Goal: Information Seeking & Learning: Learn about a topic

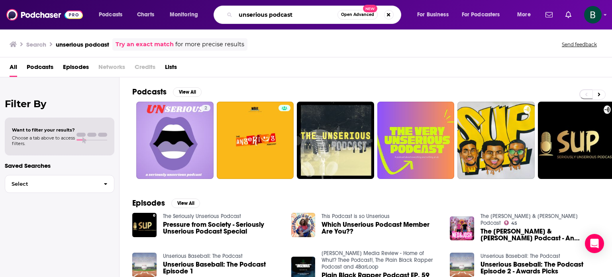
drag, startPoint x: 297, startPoint y: 14, endPoint x: 163, endPoint y: 4, distance: 134.7
click at [163, 4] on div "Podcasts Charts Monitoring unserious podcast Open Advanced New For Business For…" at bounding box center [306, 14] width 612 height 29
paste input "Leadership NOW"
type input "Leadership NOW"
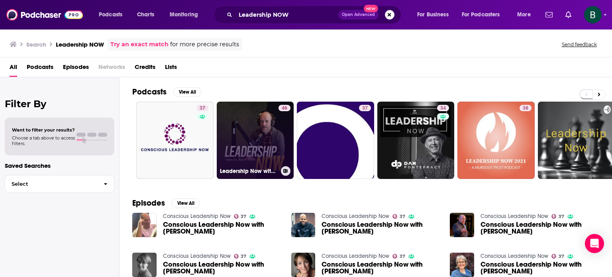
click at [265, 119] on link "46 Leadership Now with [PERSON_NAME]" at bounding box center [255, 140] width 77 height 77
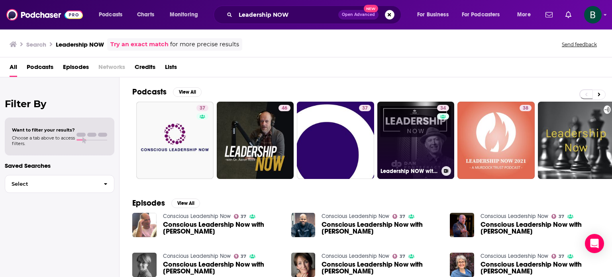
click at [432, 143] on link "34 Leadership NOW with [PERSON_NAME]" at bounding box center [415, 140] width 77 height 77
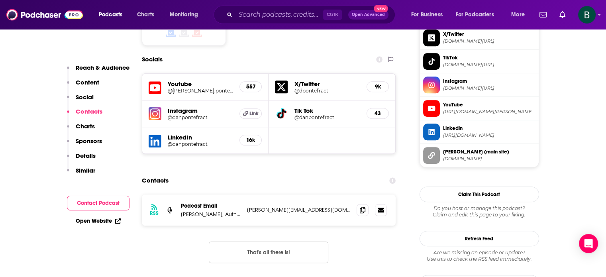
scroll to position [731, 0]
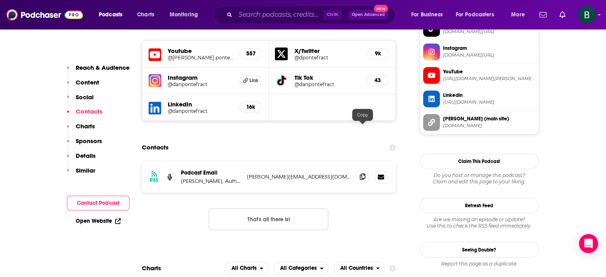
click at [359, 171] on span at bounding box center [363, 177] width 12 height 12
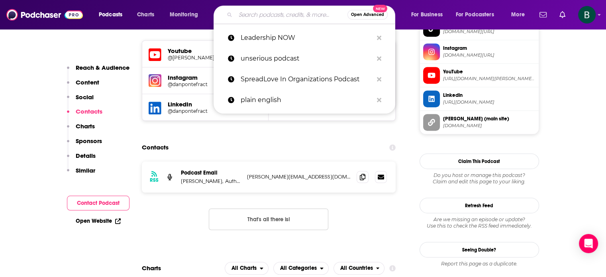
click at [287, 16] on input "Search podcasts, credits, & more..." at bounding box center [292, 14] width 112 height 13
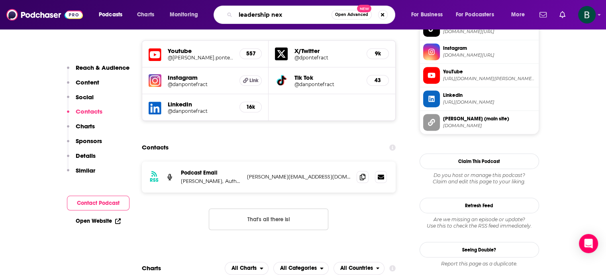
type input "leadership next"
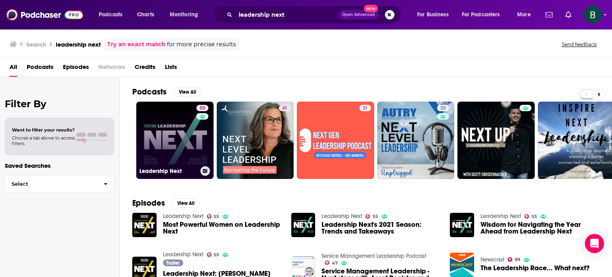
click at [169, 132] on link "55 Leadership Next" at bounding box center [174, 140] width 77 height 77
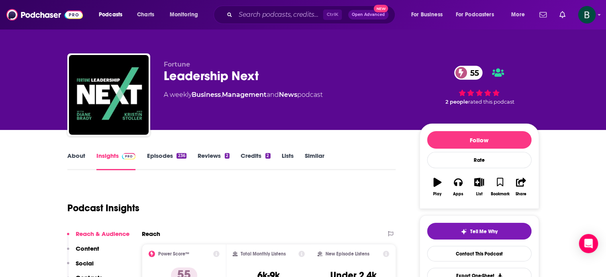
click at [71, 156] on link "About" at bounding box center [76, 161] width 18 height 18
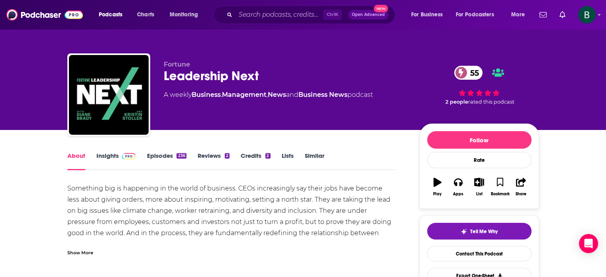
click at [90, 252] on div "Show More" at bounding box center [80, 252] width 26 height 8
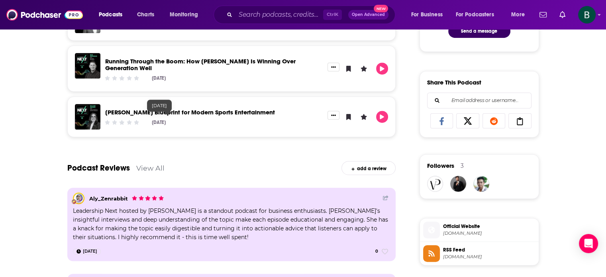
scroll to position [465, 0]
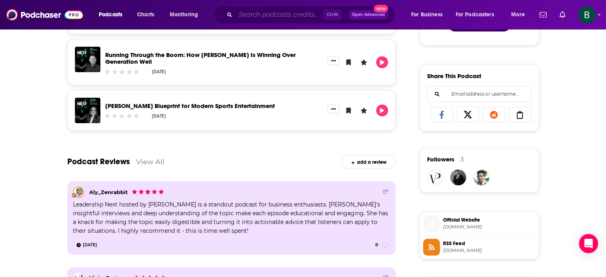
click at [261, 18] on input "Search podcasts, credits, & more..." at bounding box center [280, 14] width 88 height 13
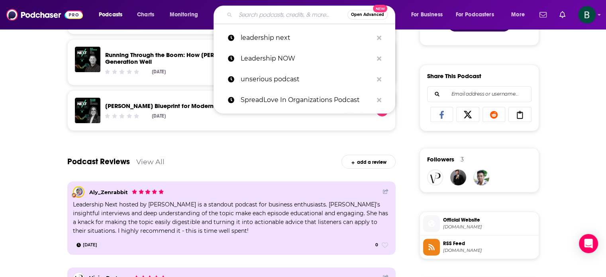
paste input "The Knowledge Project"
type input "The Knowledge Project"
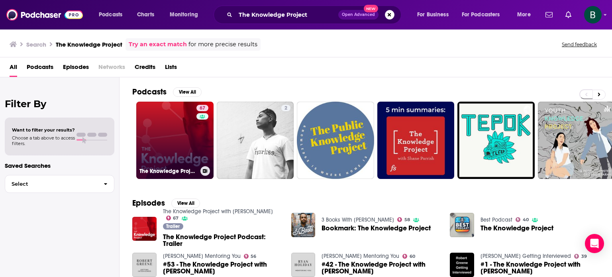
click at [181, 122] on link "67 The Knowledge Project with [PERSON_NAME]" at bounding box center [174, 140] width 77 height 77
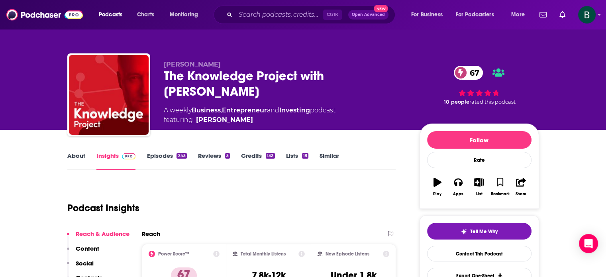
click at [76, 154] on link "About" at bounding box center [76, 161] width 18 height 18
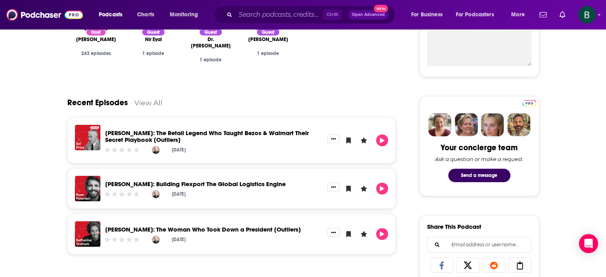
scroll to position [332, 0]
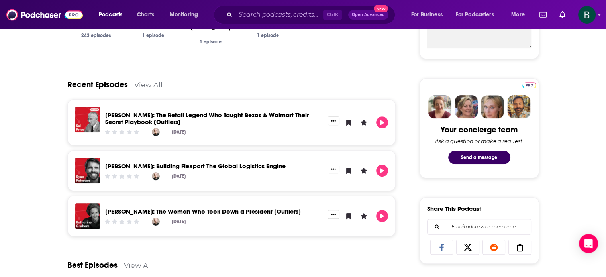
click at [148, 81] on link "View All" at bounding box center [148, 85] width 28 height 8
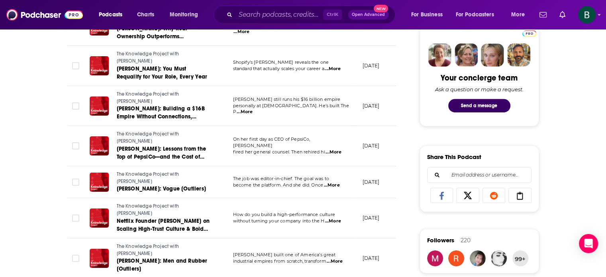
scroll to position [399, 0]
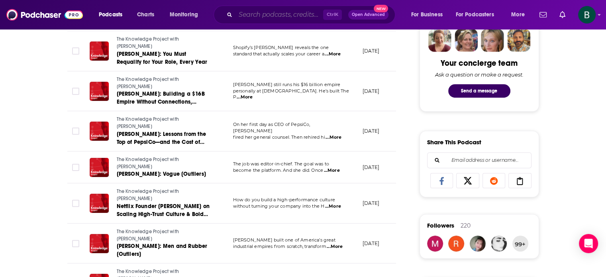
click at [261, 17] on input "Search podcasts, credits, & more..." at bounding box center [280, 14] width 88 height 13
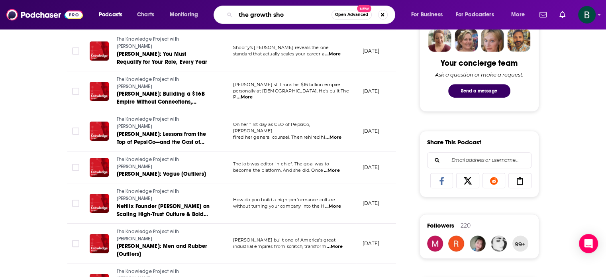
type input "the growth show"
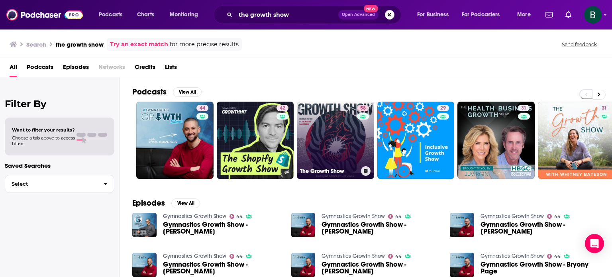
click at [310, 128] on link "58 The Growth Show" at bounding box center [335, 140] width 77 height 77
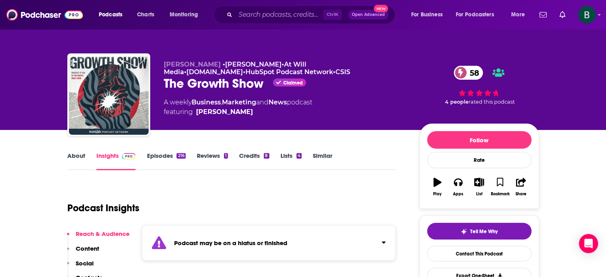
click at [69, 156] on link "About" at bounding box center [76, 161] width 18 height 18
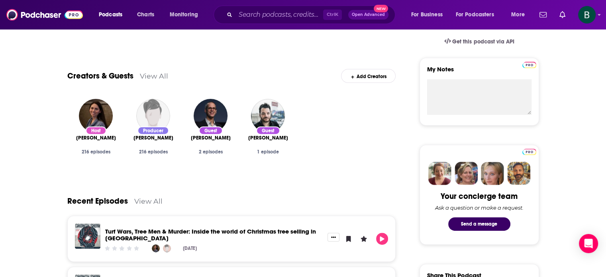
scroll to position [66, 0]
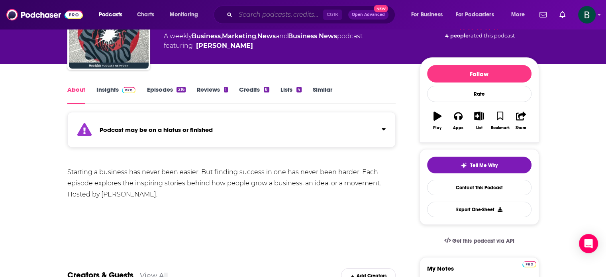
click at [258, 15] on input "Search podcasts, credits, & more..." at bounding box center [280, 14] width 88 height 13
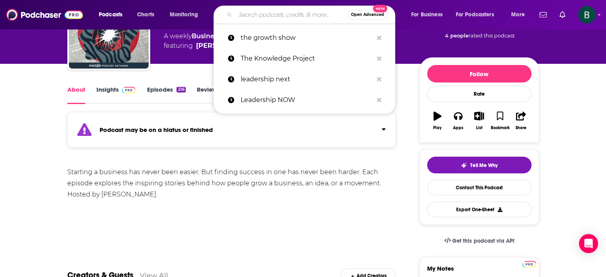
paste input "[PERSON_NAME] Podcast"
type input "[PERSON_NAME] Podcast"
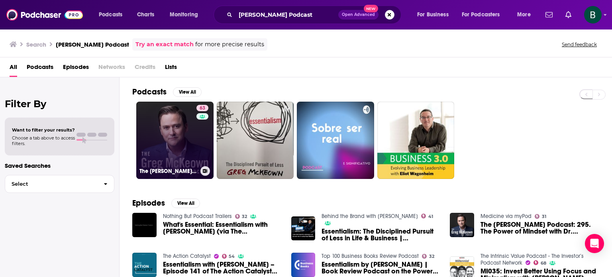
click at [193, 130] on link "63 The [PERSON_NAME] Podcast" at bounding box center [174, 140] width 77 height 77
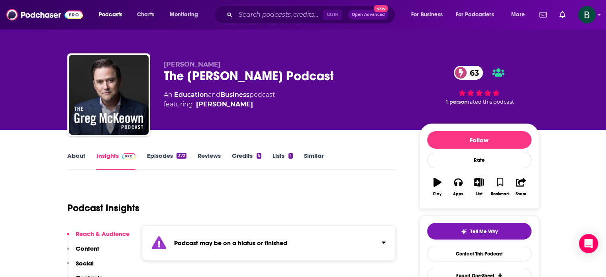
click at [77, 155] on link "About" at bounding box center [76, 161] width 18 height 18
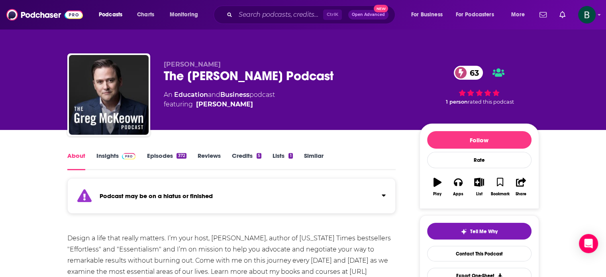
click at [101, 156] on link "Insights" at bounding box center [115, 161] width 39 height 18
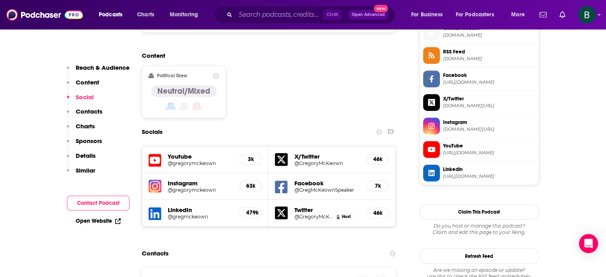
scroll to position [731, 0]
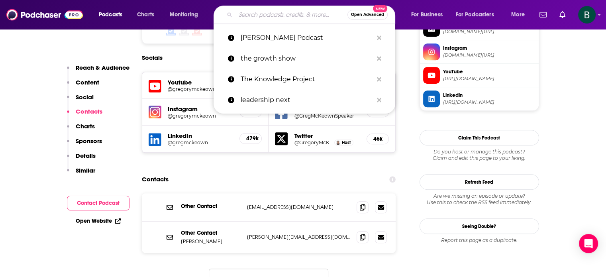
click at [290, 16] on input "Search podcasts, credits, & more..." at bounding box center [292, 14] width 112 height 13
paste input "FranklinCovey’s On Leadership"
type input "FranklinCovey’s On Leadership"
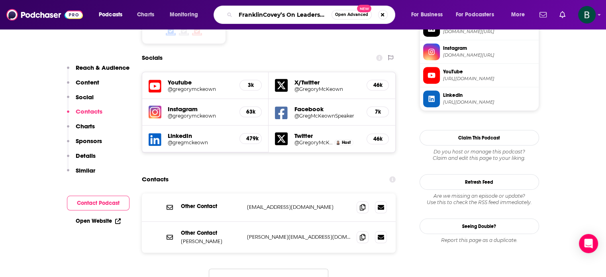
scroll to position [0, 1]
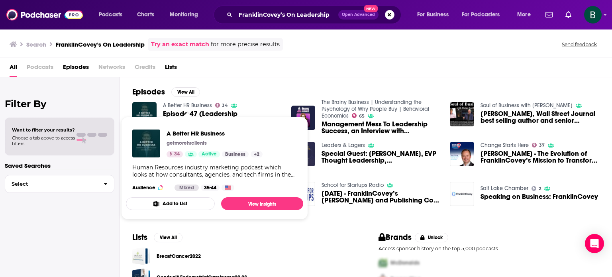
click at [195, 103] on link "A Better HR Business" at bounding box center [187, 105] width 49 height 7
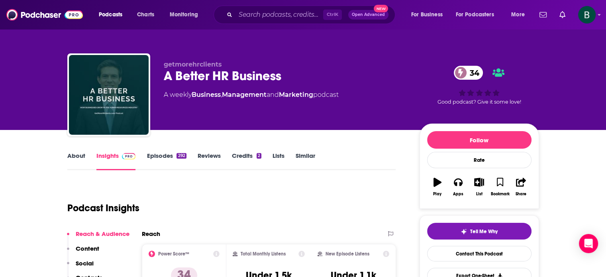
click at [77, 159] on link "About" at bounding box center [76, 161] width 18 height 18
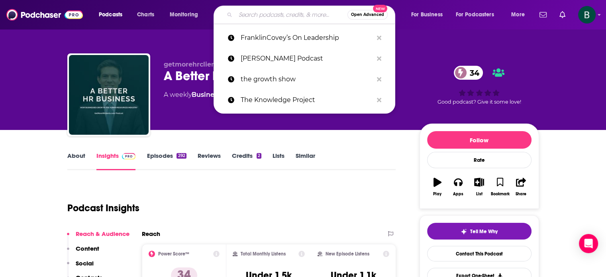
click at [253, 16] on input "Search podcasts, credits, & more..." at bounding box center [292, 14] width 112 height 13
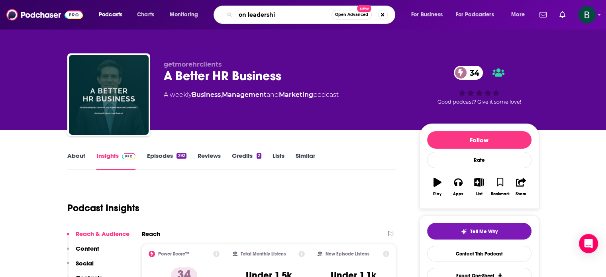
type input "on leadership"
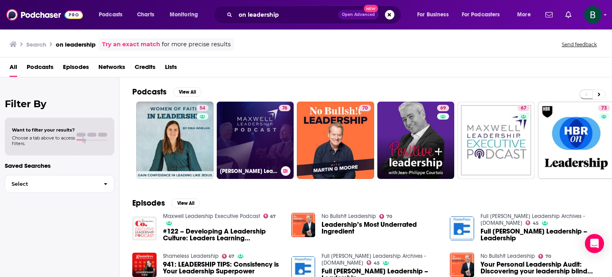
click at [240, 126] on link "76 [PERSON_NAME] Leadership Podcast" at bounding box center [255, 140] width 77 height 77
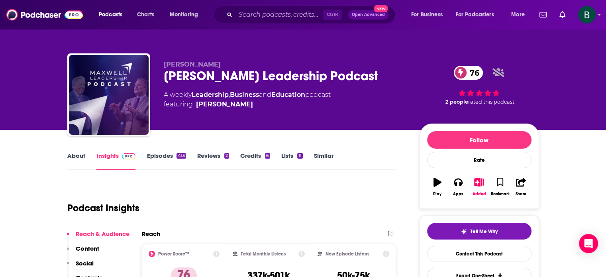
click at [71, 159] on link "About" at bounding box center [76, 161] width 18 height 18
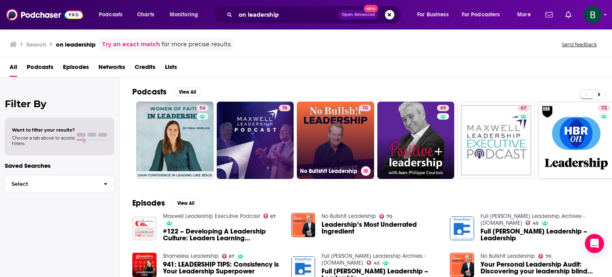
click at [311, 147] on link "70 No Bullsh!t Leadership" at bounding box center [335, 140] width 77 height 77
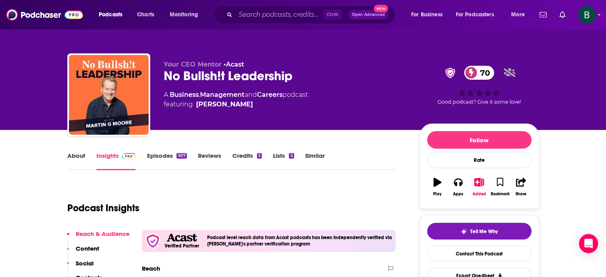
click at [70, 153] on link "About" at bounding box center [76, 161] width 18 height 18
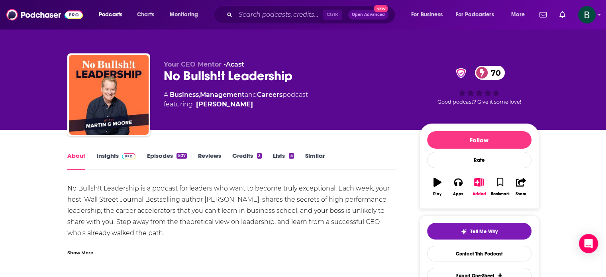
click at [112, 155] on link "Insights" at bounding box center [115, 161] width 39 height 18
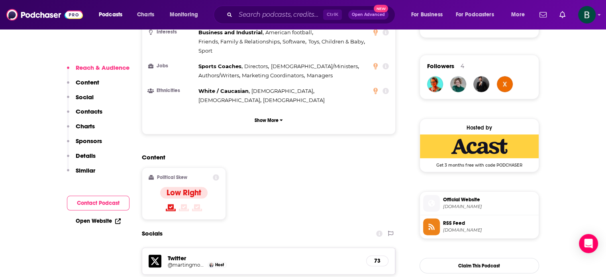
scroll to position [598, 0]
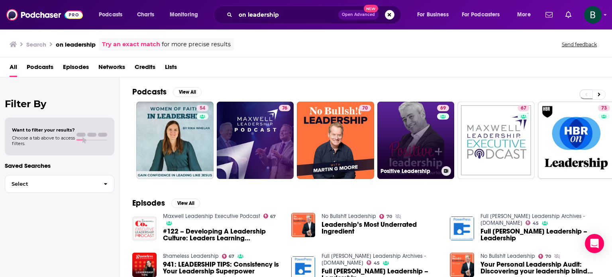
click at [404, 144] on link "69 Positive Leadership" at bounding box center [415, 140] width 77 height 77
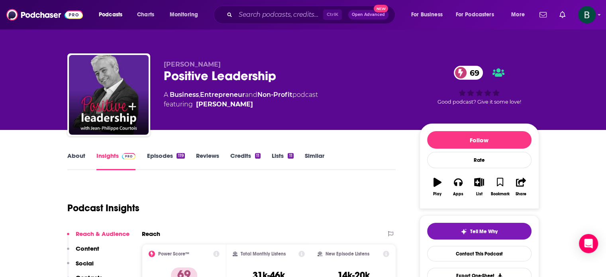
click at [73, 157] on link "About" at bounding box center [76, 161] width 18 height 18
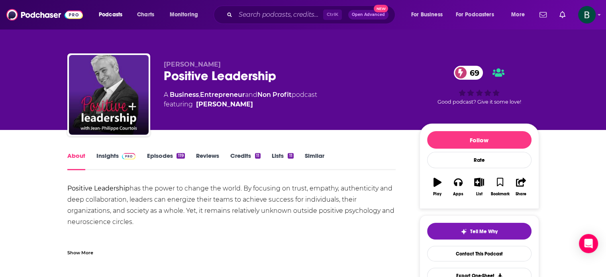
click at [97, 155] on link "Insights" at bounding box center [115, 161] width 39 height 18
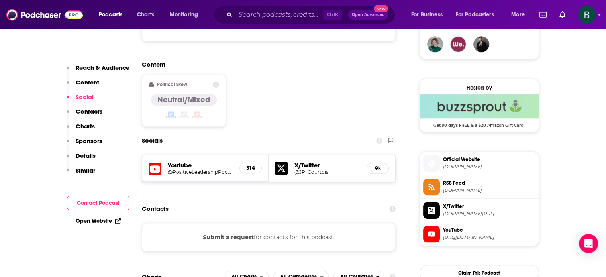
scroll to position [664, 0]
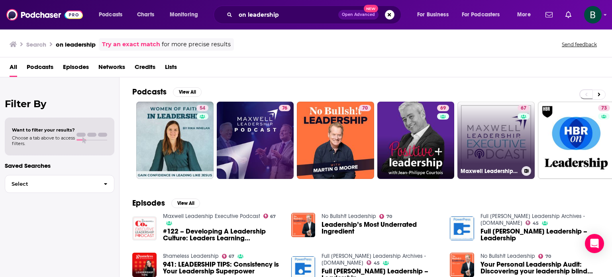
click at [466, 131] on link "67 [PERSON_NAME] Leadership Executive Podcast" at bounding box center [496, 140] width 77 height 77
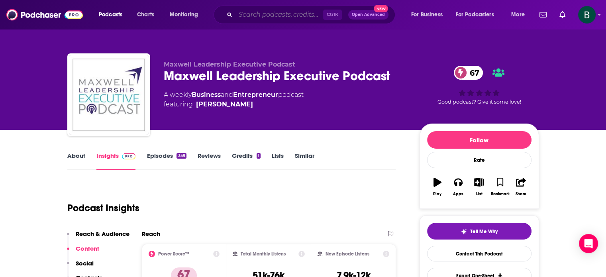
click at [262, 12] on input "Search podcasts, credits, & more..." at bounding box center [280, 14] width 88 height 13
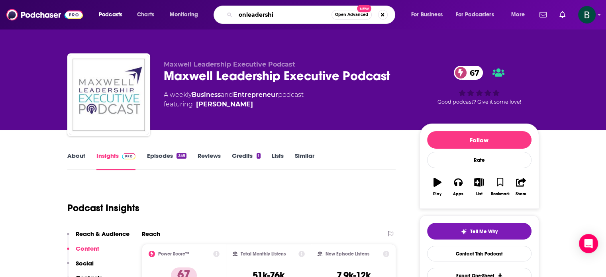
type input "onleadership"
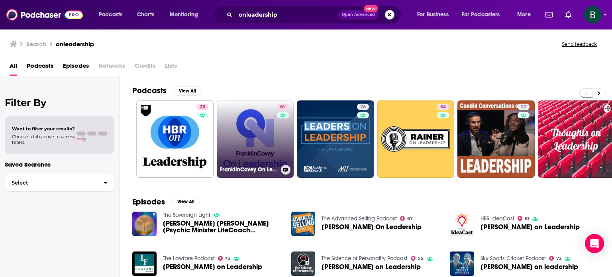
click at [233, 142] on link "61 FranklinCovey On Leadership" at bounding box center [255, 138] width 77 height 77
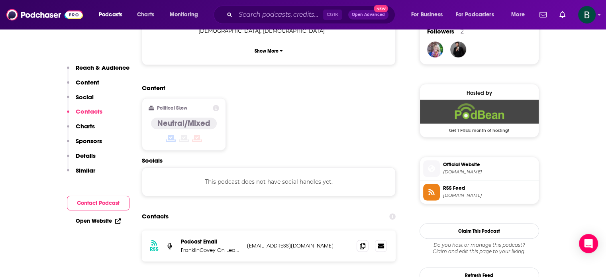
scroll to position [598, 0]
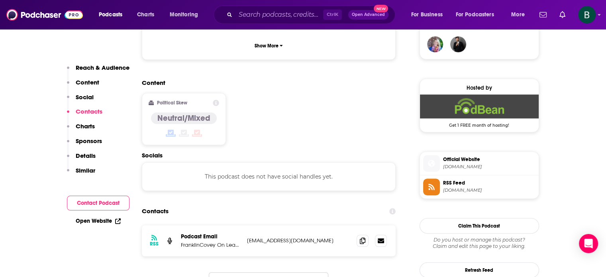
click at [266, 18] on input "Search podcasts, credits, & more..." at bounding box center [280, 14] width 88 height 13
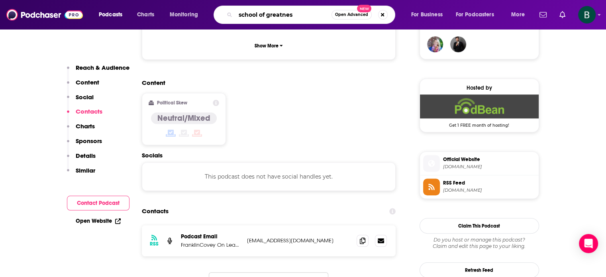
type input "school of greatness"
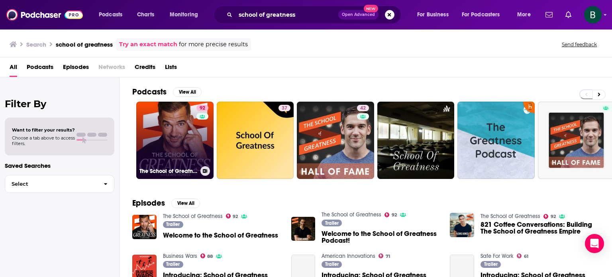
click at [188, 143] on link "92 The School of Greatness" at bounding box center [174, 140] width 77 height 77
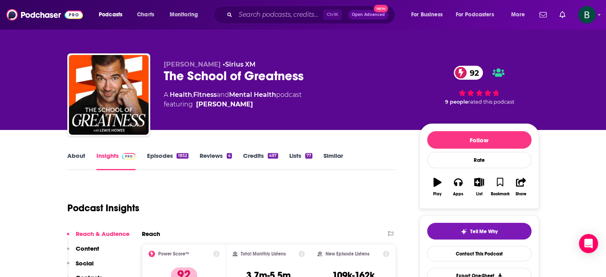
click at [81, 155] on link "About" at bounding box center [76, 161] width 18 height 18
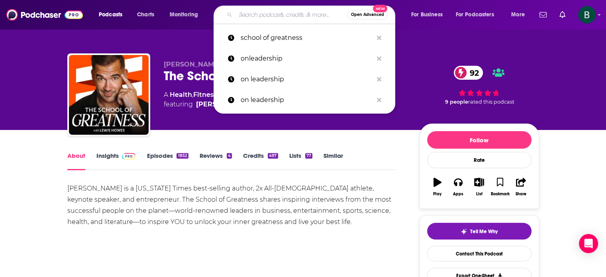
click at [295, 18] on input "Search podcasts, credits, & more..." at bounding box center [292, 14] width 112 height 13
paste input "The Science of Success"
type input "The Science of Success"
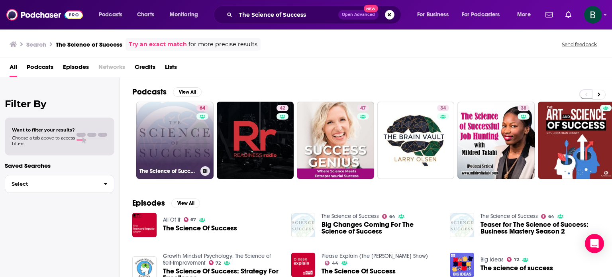
click at [201, 118] on icon at bounding box center [203, 116] width 6 height 4
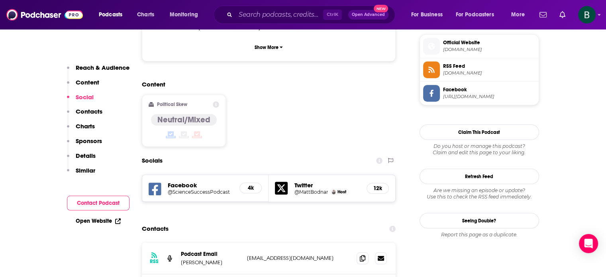
scroll to position [664, 0]
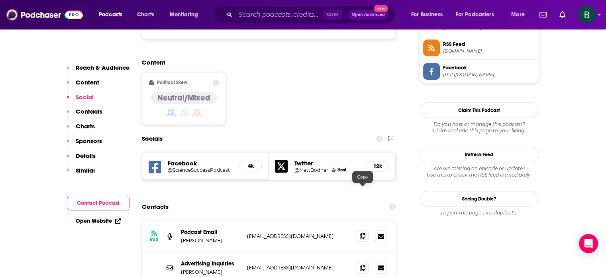
click at [362, 233] on icon at bounding box center [363, 236] width 6 height 6
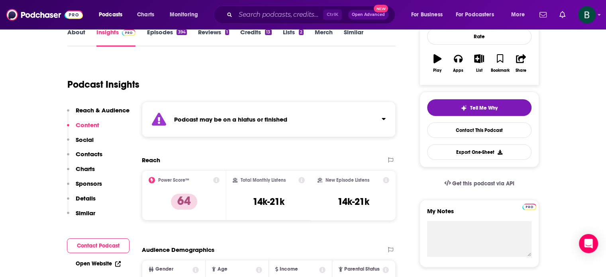
scroll to position [0, 0]
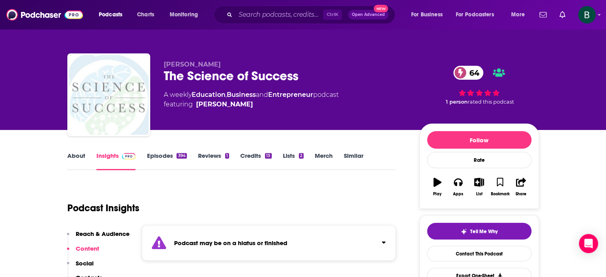
click at [79, 157] on link "About" at bounding box center [76, 161] width 18 height 18
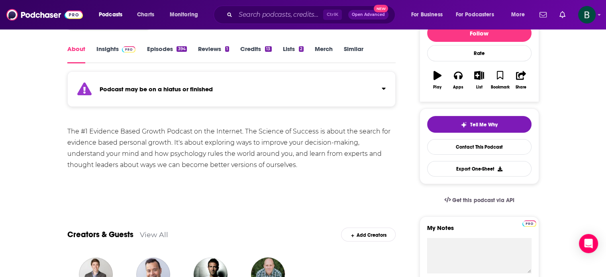
scroll to position [66, 0]
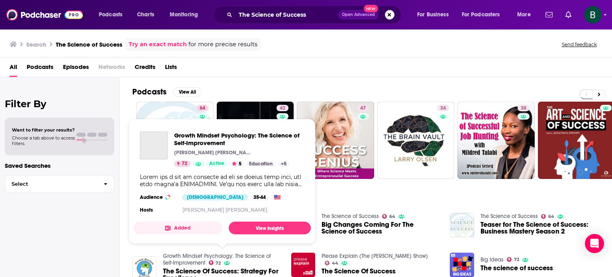
click at [179, 256] on link "Growth Mindset Psychology: The Science of Self-Improvement" at bounding box center [217, 260] width 108 height 14
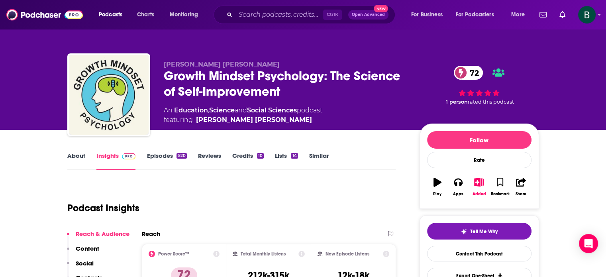
click at [79, 154] on link "About" at bounding box center [76, 161] width 18 height 18
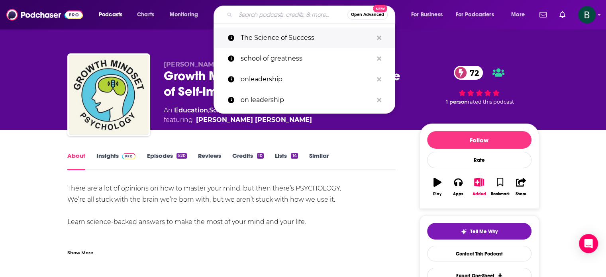
drag, startPoint x: 303, startPoint y: 11, endPoint x: 356, endPoint y: 46, distance: 62.9
click at [303, 11] on input "Search podcasts, credits, & more..." at bounding box center [292, 14] width 112 height 13
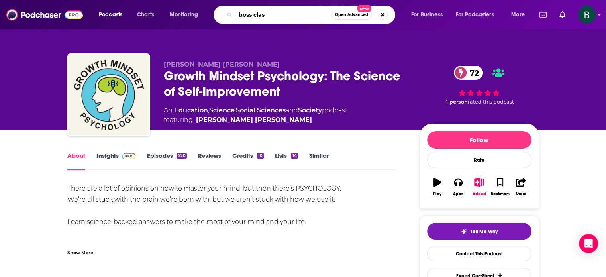
type input "boss class"
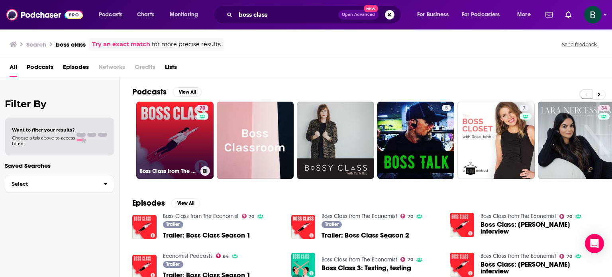
click at [175, 145] on link "70 Boss Class from The Economist" at bounding box center [174, 140] width 77 height 77
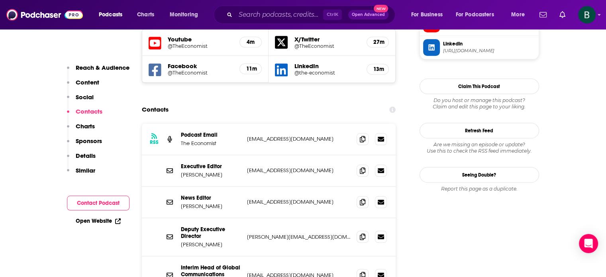
scroll to position [797, 0]
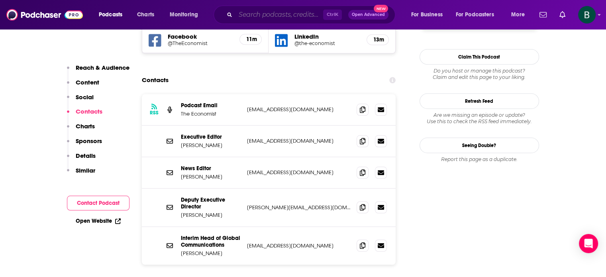
click at [279, 16] on input "Search podcasts, credits, & more..." at bounding box center [280, 14] width 88 height 13
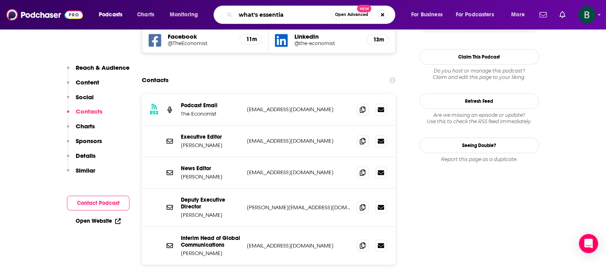
type input "what's essential"
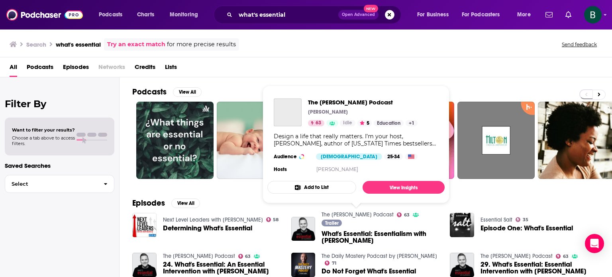
click at [368, 215] on link "The [PERSON_NAME] Podcast" at bounding box center [358, 214] width 72 height 7
